Goal: Task Accomplishment & Management: Manage account settings

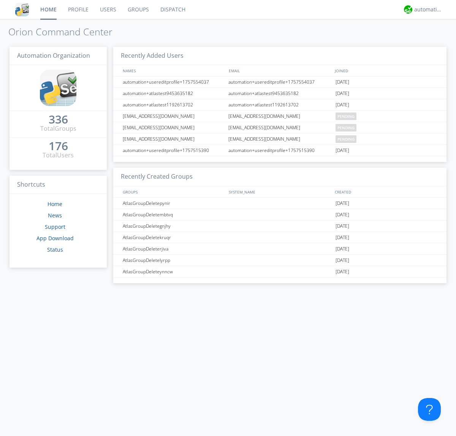
click at [137, 9] on link "Groups" at bounding box center [138, 9] width 33 height 19
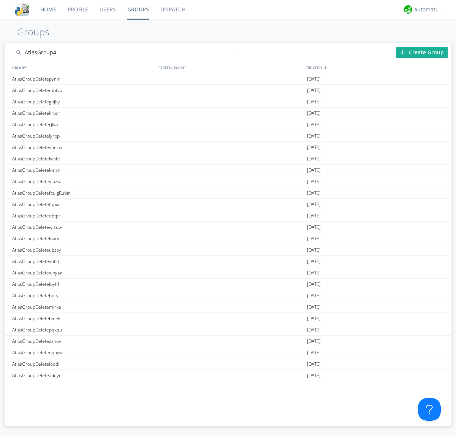
type input "AtlasGroup4"
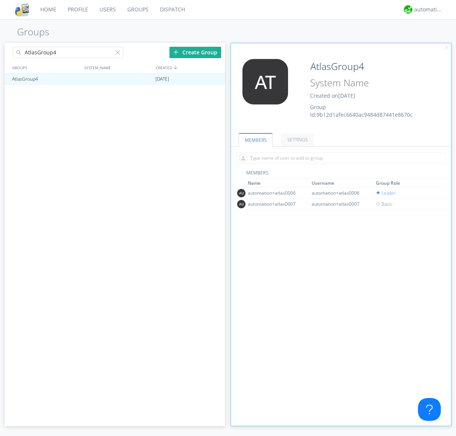
click at [296, 139] on link "SETTINGS" at bounding box center [297, 139] width 33 height 13
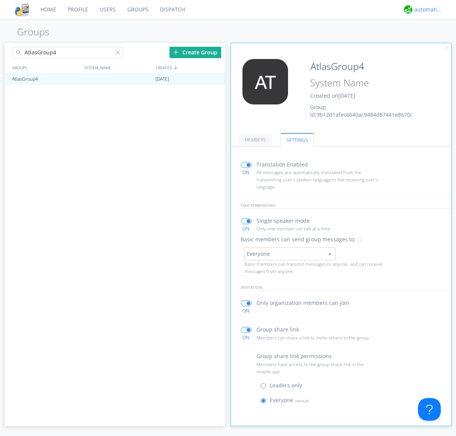
click at [426, 9] on div "automation+atlas" at bounding box center [428, 10] width 28 height 8
